Goal: Transaction & Acquisition: Subscribe to service/newsletter

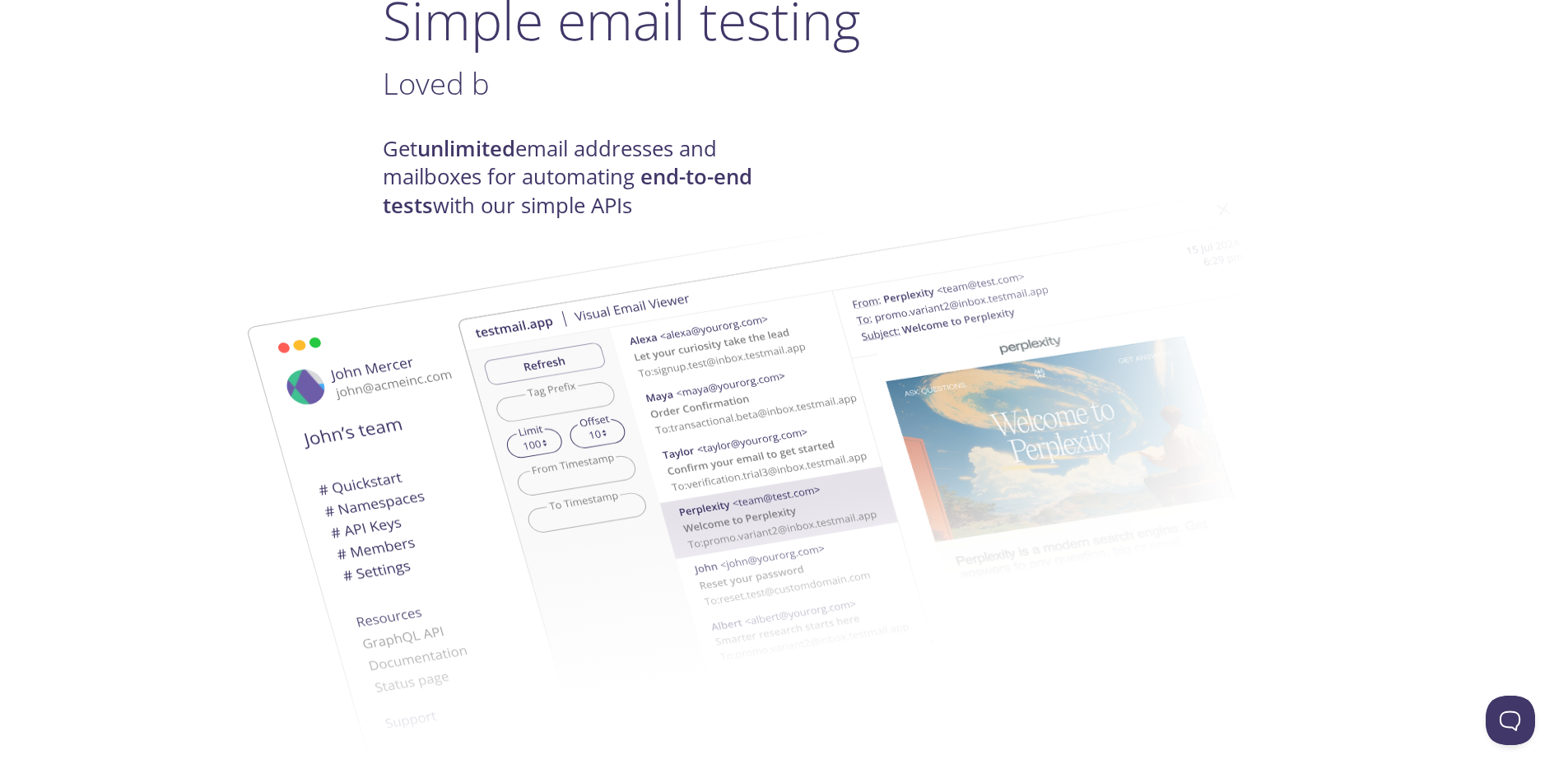
scroll to position [165, 0]
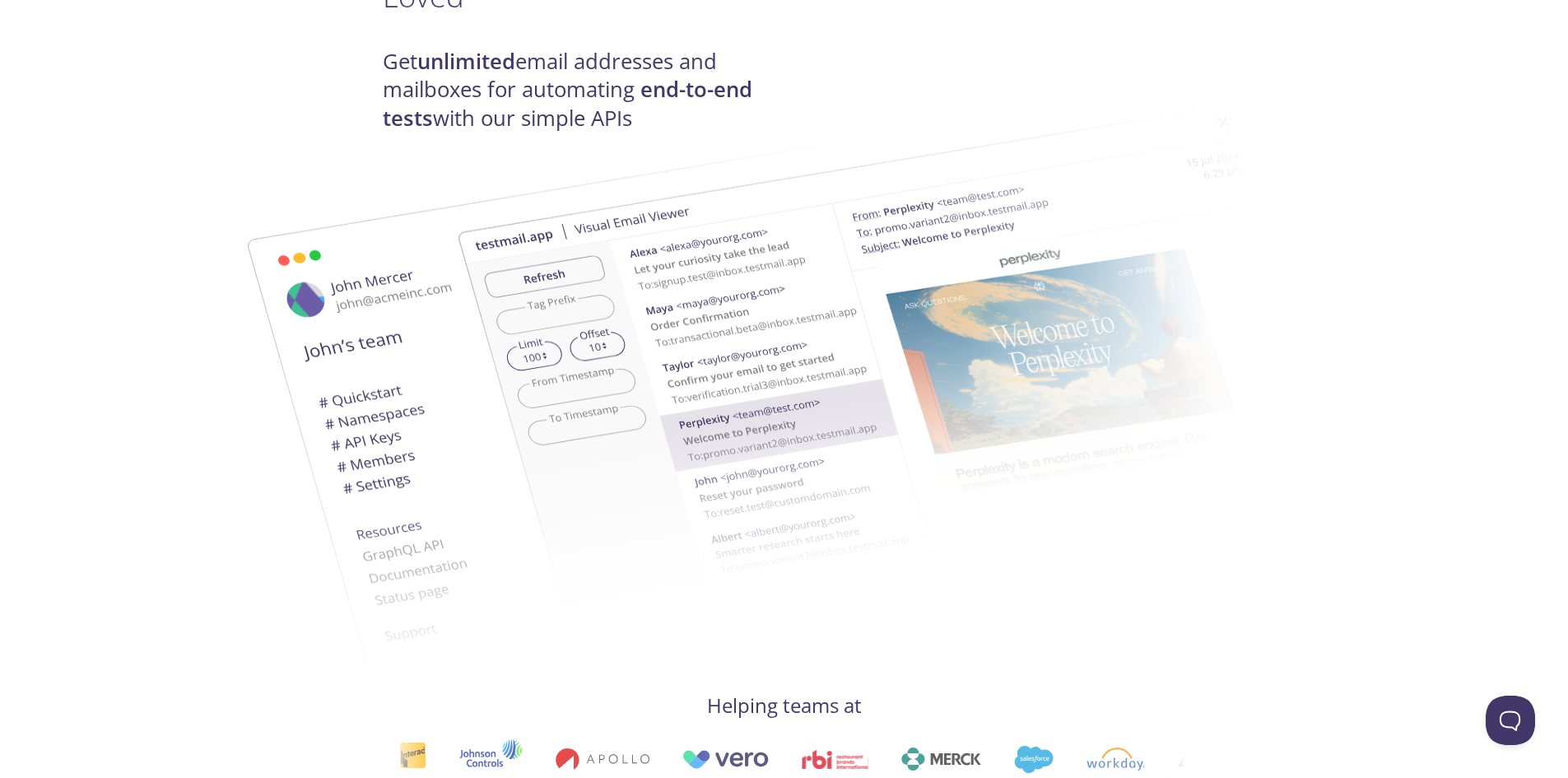
scroll to position [0, 0]
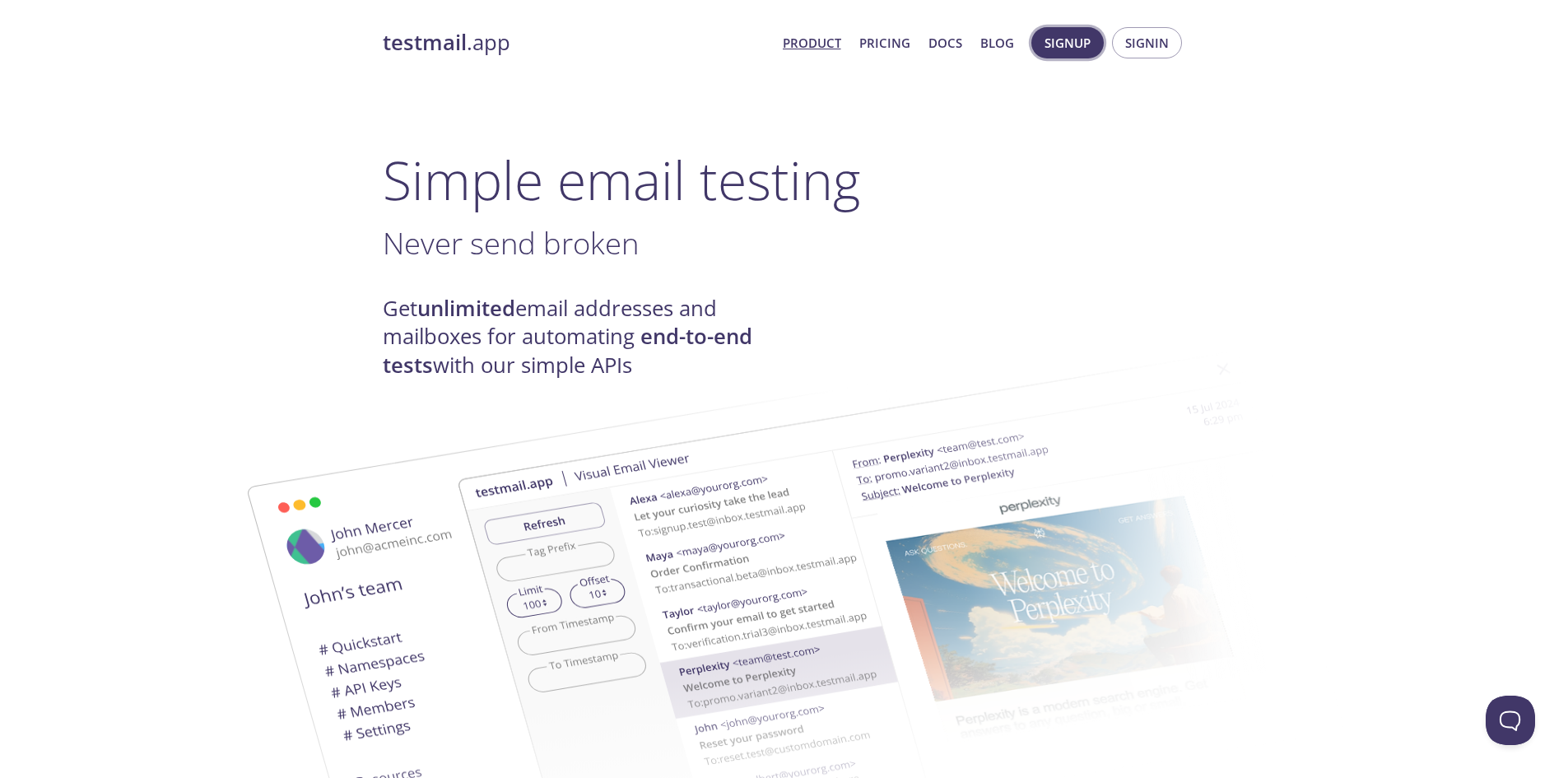
drag, startPoint x: 1092, startPoint y: 46, endPoint x: 1082, endPoint y: 53, distance: 12.2
click at [1092, 46] on button "Signup" at bounding box center [1067, 42] width 72 height 31
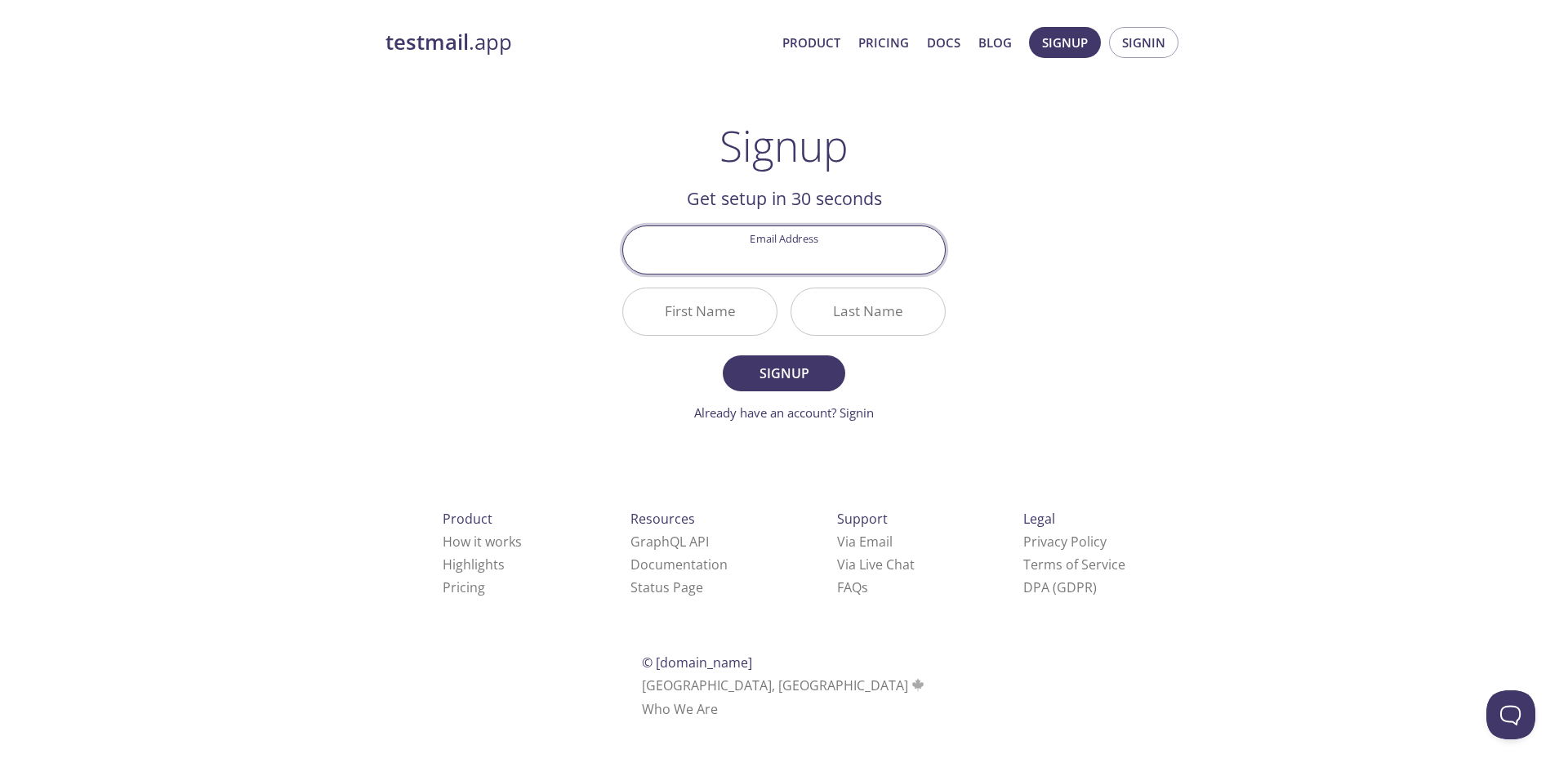
click at [778, 253] on input "Email Address" at bounding box center [784, 250] width 321 height 47
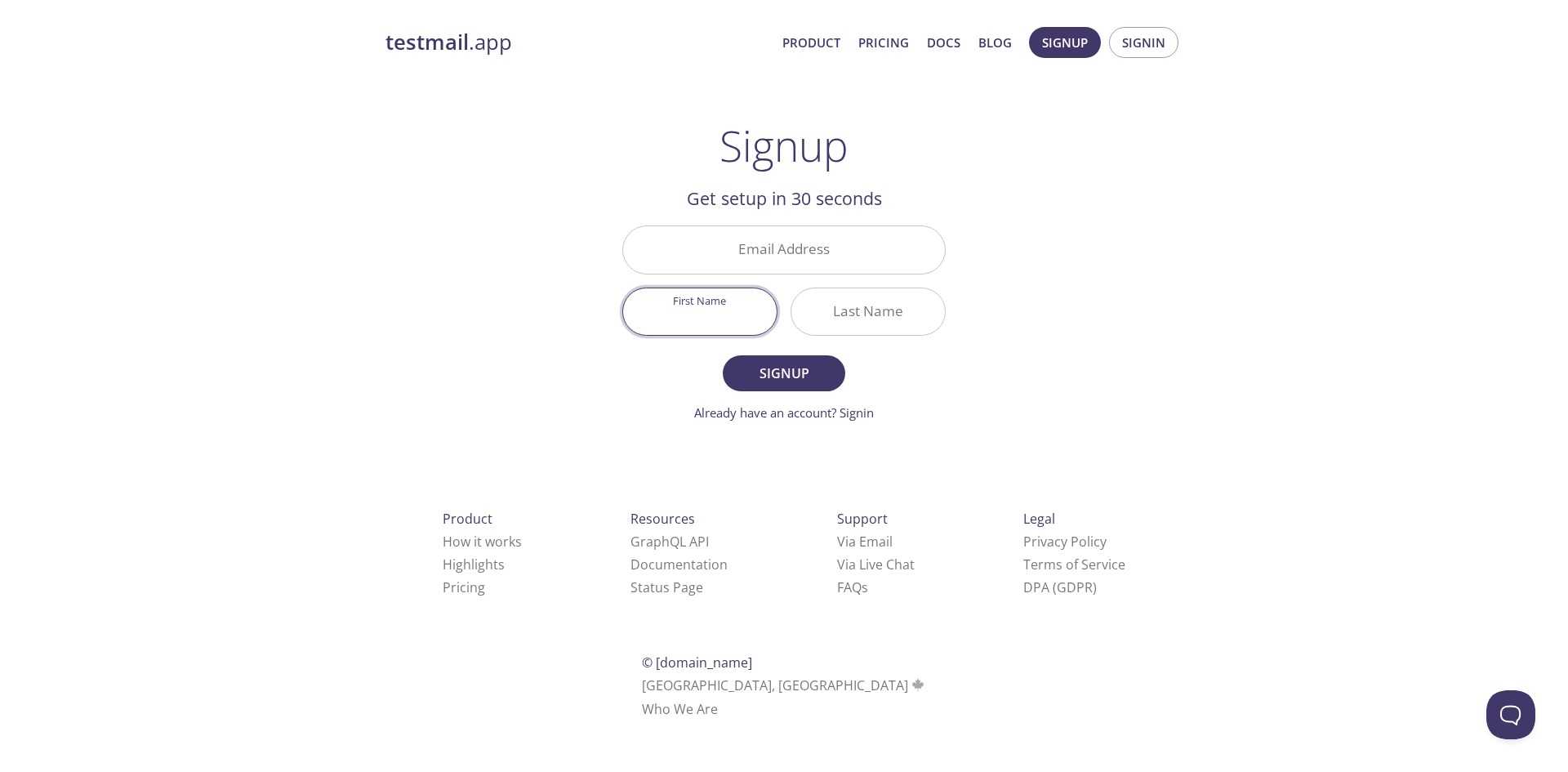
click at [697, 317] on input "First Name" at bounding box center [699, 311] width 154 height 47
click at [895, 311] on input "Last Name" at bounding box center [868, 311] width 154 height 47
click at [837, 263] on input "Email Address" at bounding box center [784, 250] width 321 height 47
click at [757, 312] on input "First Name" at bounding box center [699, 311] width 154 height 47
click at [776, 267] on input "Email Address" at bounding box center [784, 250] width 321 height 47
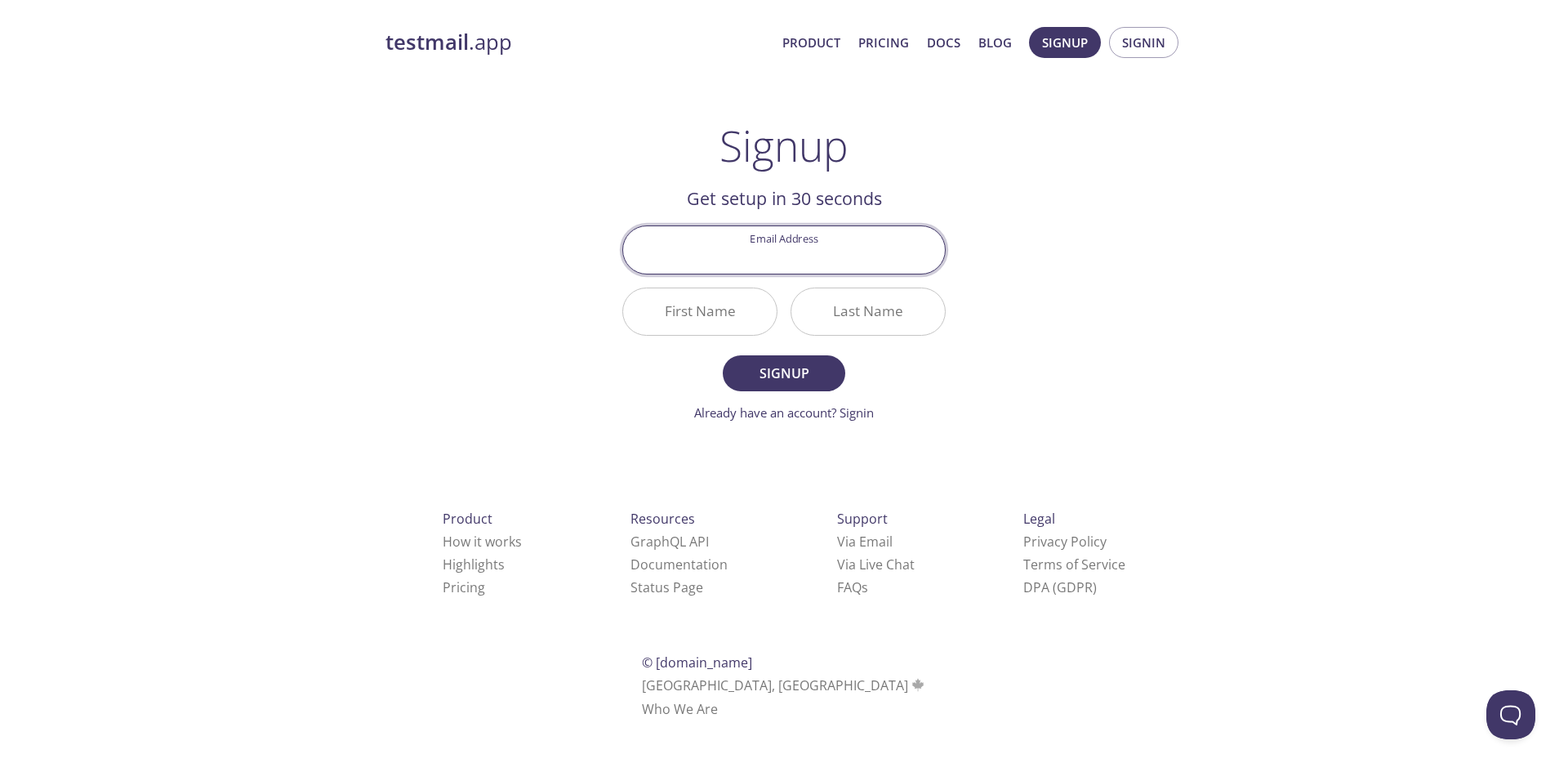
click at [819, 306] on input "Last Name" at bounding box center [868, 311] width 154 height 47
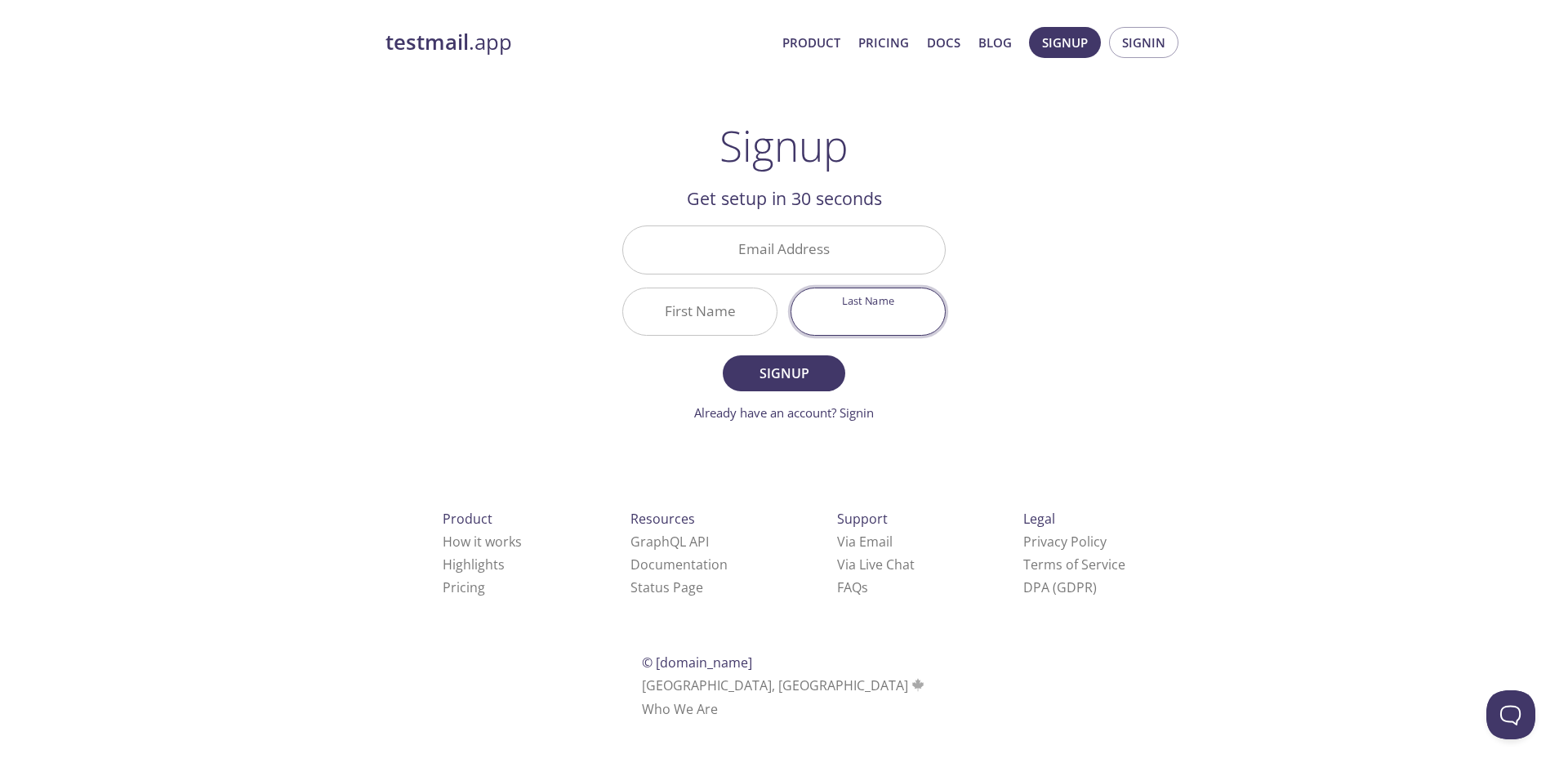
click at [807, 264] on input "Email Address" at bounding box center [784, 250] width 321 height 47
click at [733, 313] on input "First Name" at bounding box center [699, 311] width 154 height 47
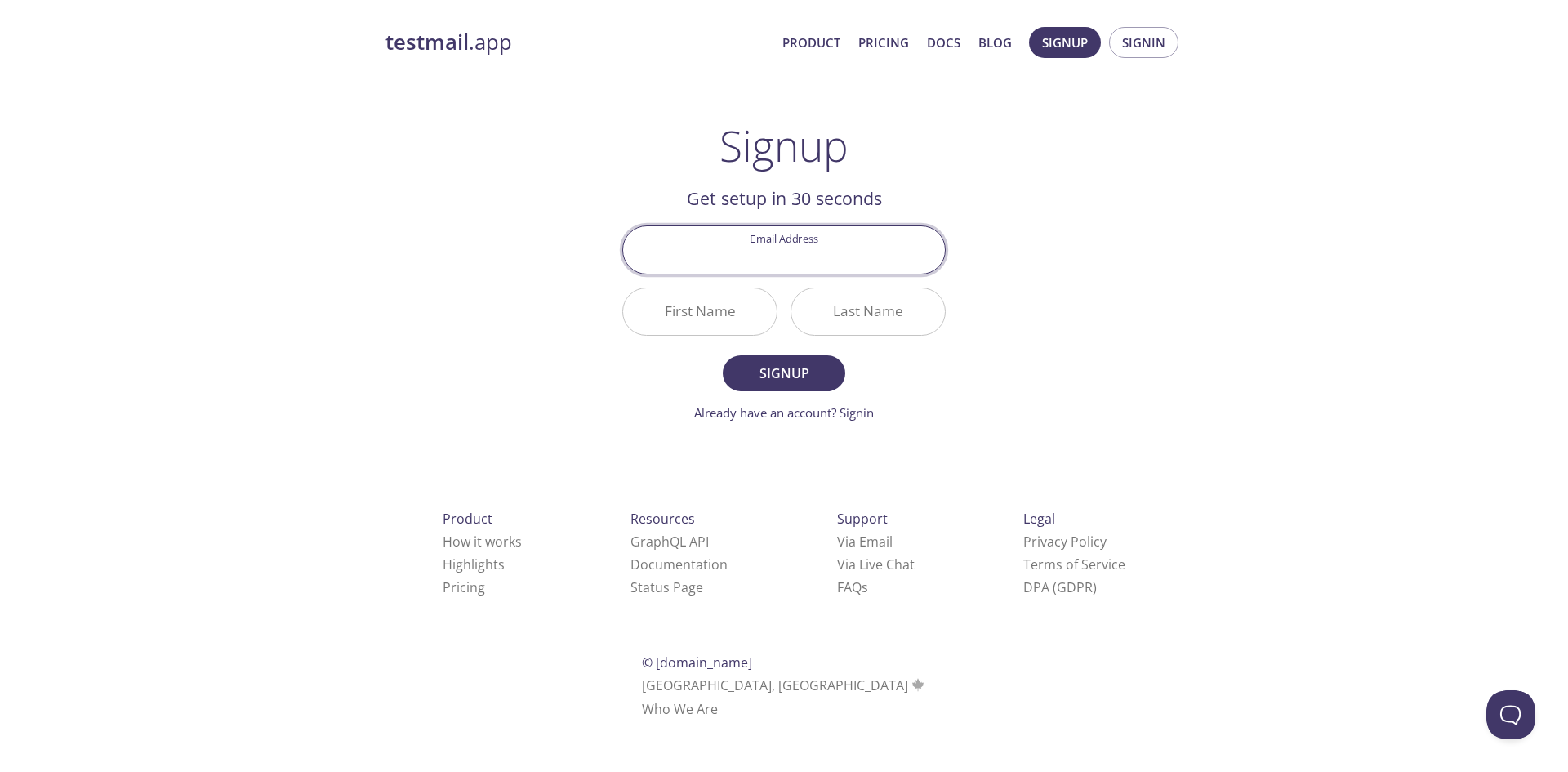
click at [752, 267] on input "Email Address" at bounding box center [784, 250] width 321 height 47
click at [800, 298] on input "Last Name" at bounding box center [868, 311] width 154 height 47
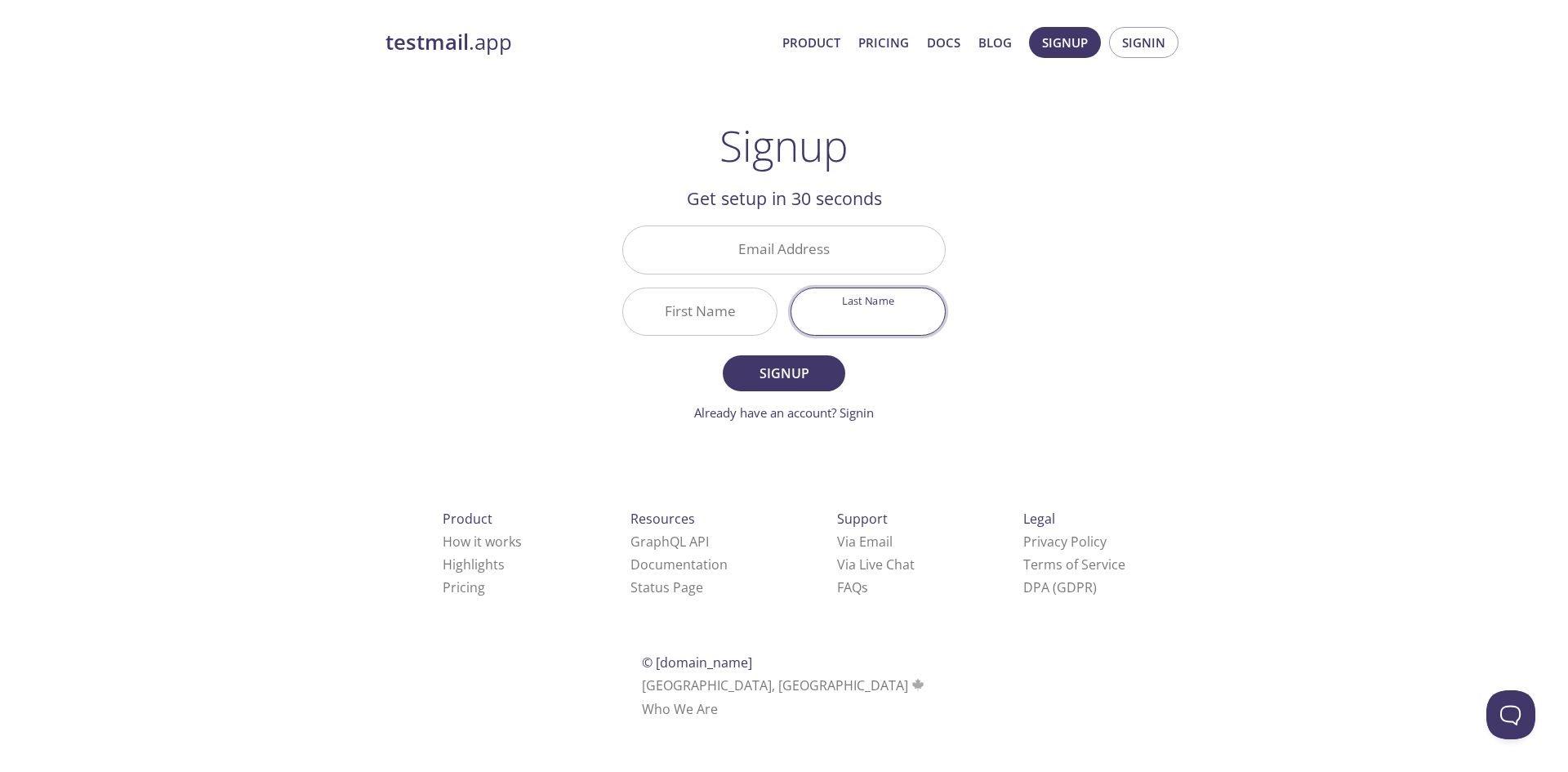
click at [810, 254] on input "Email Address" at bounding box center [784, 250] width 321 height 47
click at [731, 305] on input "First Name" at bounding box center [699, 311] width 154 height 47
click at [876, 321] on input "Last Name" at bounding box center [868, 311] width 154 height 47
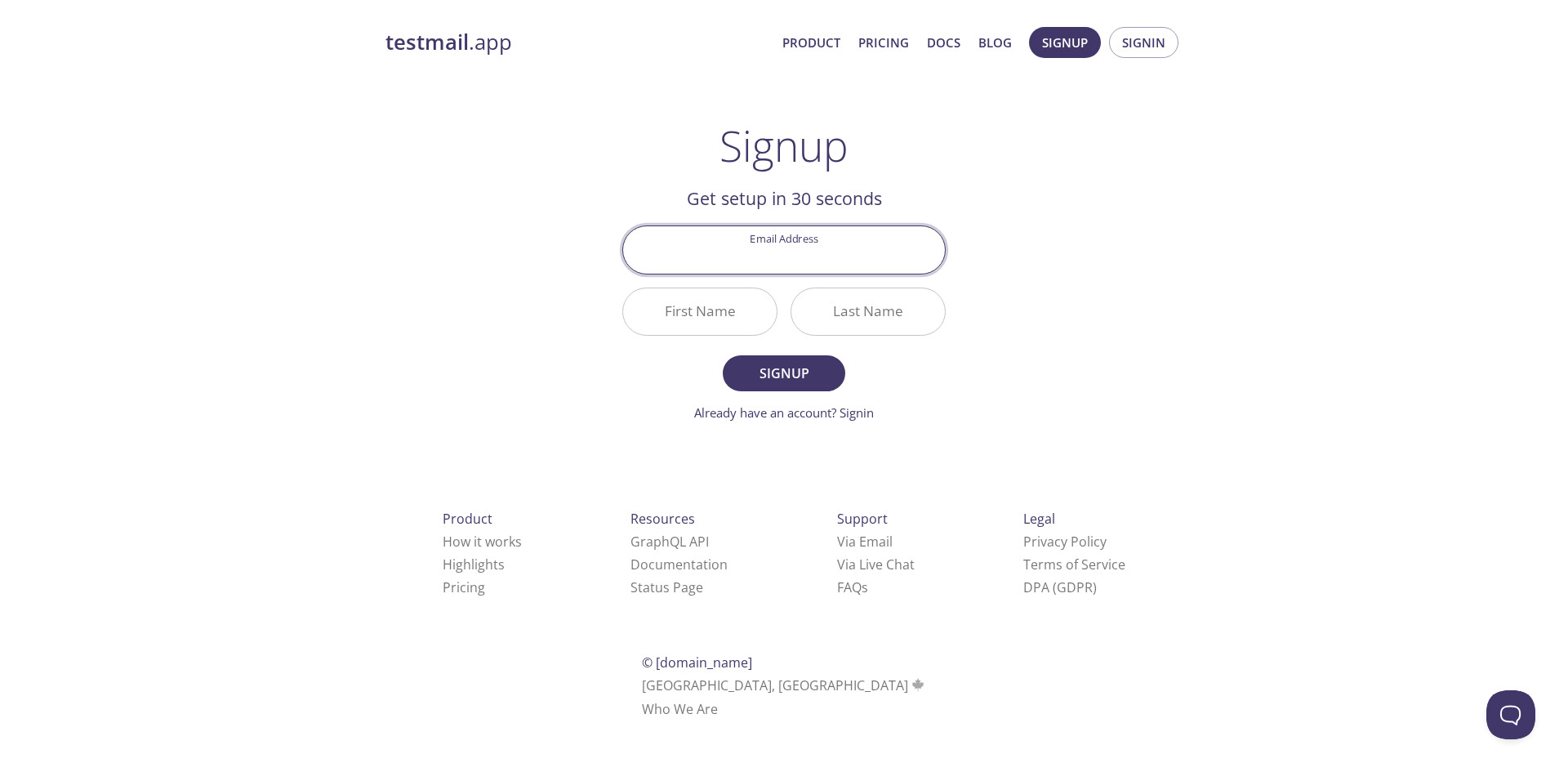
click at [858, 265] on input "Email Address" at bounding box center [784, 250] width 321 height 47
click at [1134, 37] on span "Signin" at bounding box center [1143, 42] width 43 height 21
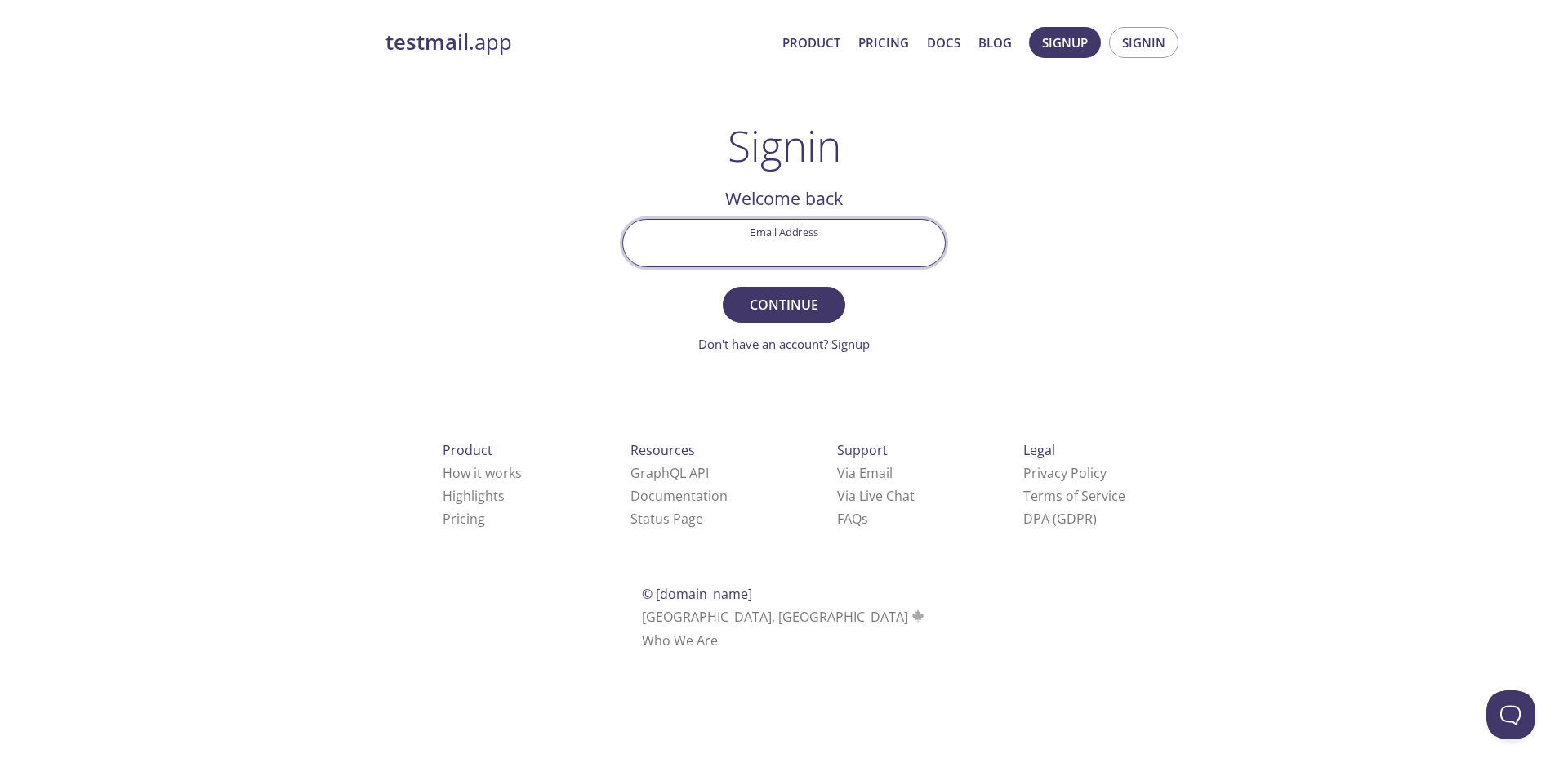
click at [791, 239] on input "Email Address" at bounding box center [784, 243] width 321 height 47
click at [1052, 48] on span "Signup" at bounding box center [1066, 42] width 46 height 21
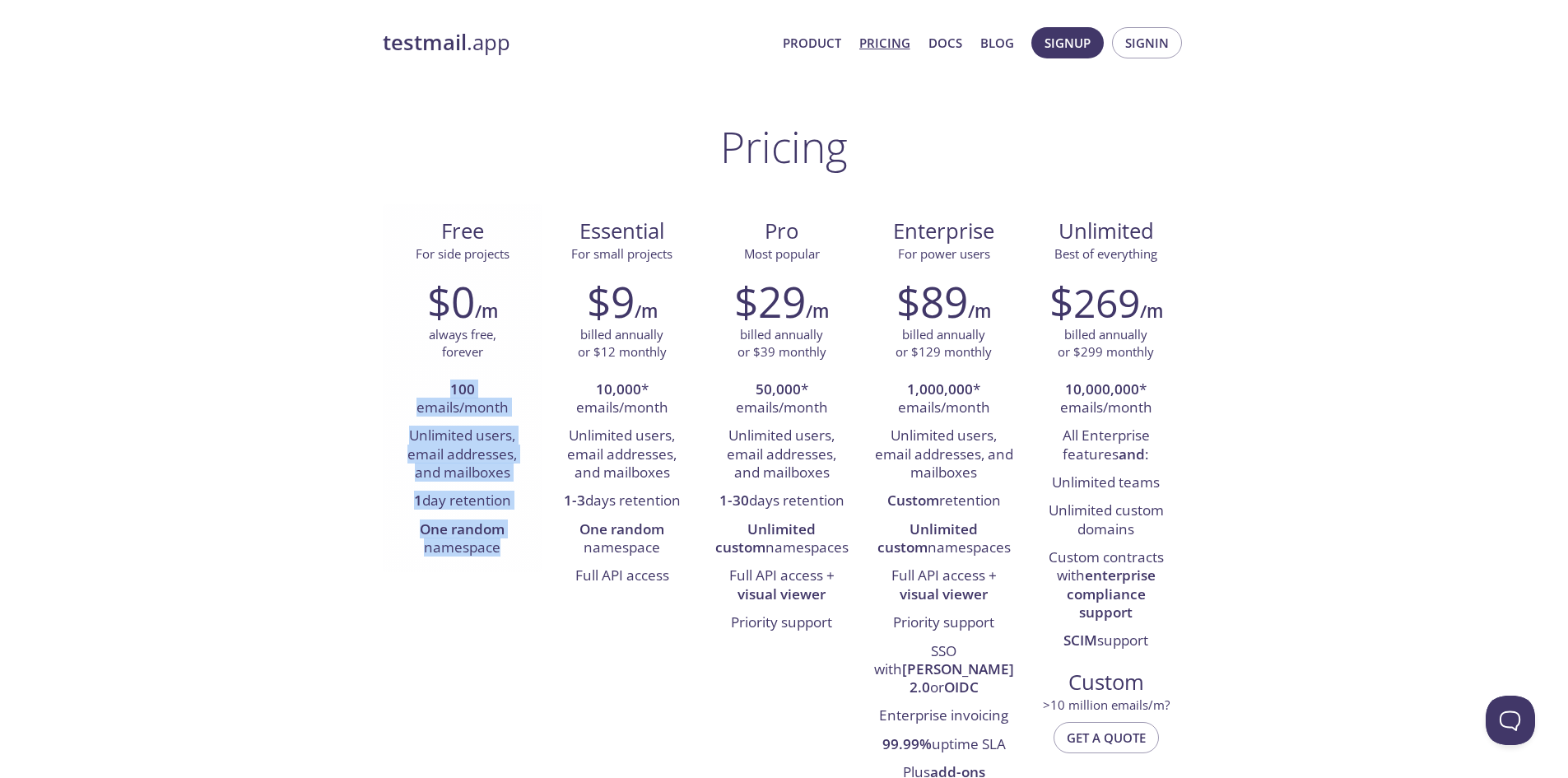
drag, startPoint x: 453, startPoint y: 389, endPoint x: 501, endPoint y: 566, distance: 183.4
click at [501, 566] on div "$0 /m always free, forever 100 emails/month Unlimited users, email addresses, a…" at bounding box center [463, 419] width 160 height 307
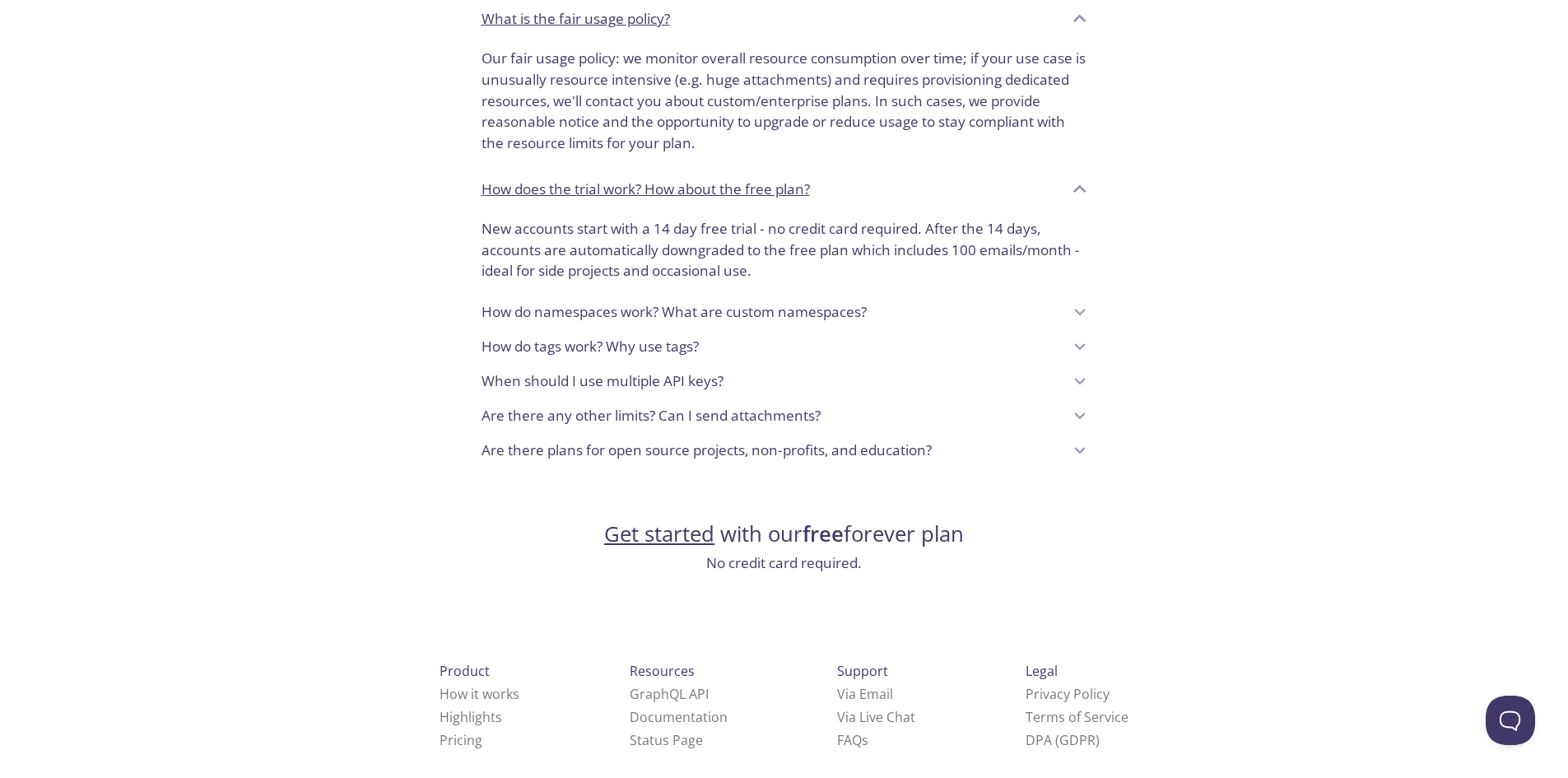
scroll to position [1241, 0]
